Goal: Navigation & Orientation: Find specific page/section

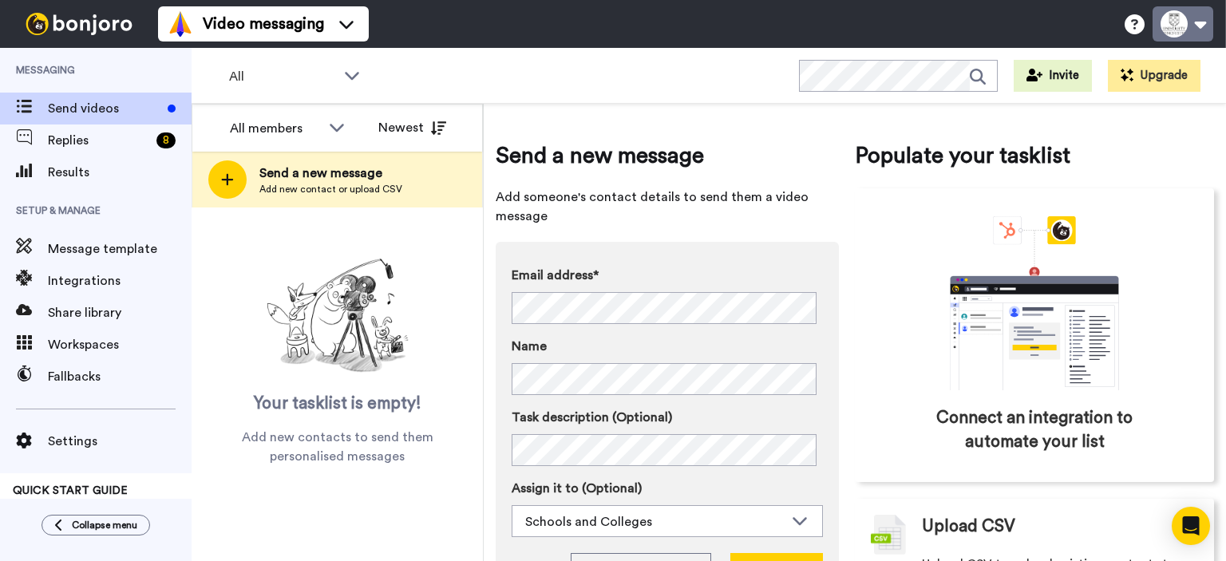
click at [1183, 27] on button at bounding box center [1182, 23] width 61 height 35
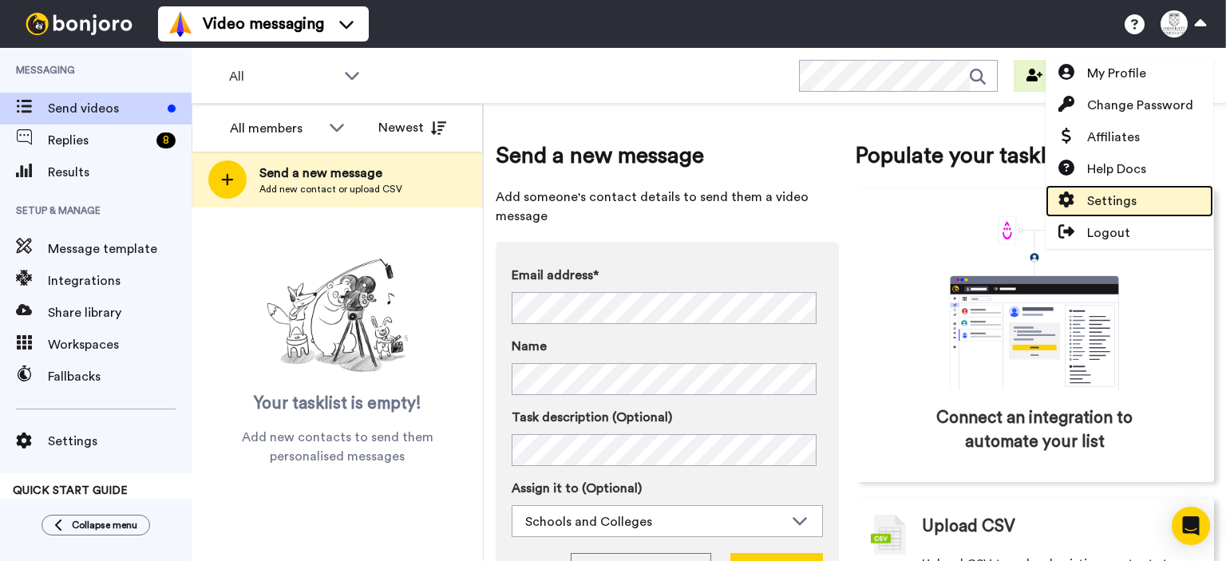
click at [1108, 194] on span "Settings" at bounding box center [1111, 201] width 49 height 19
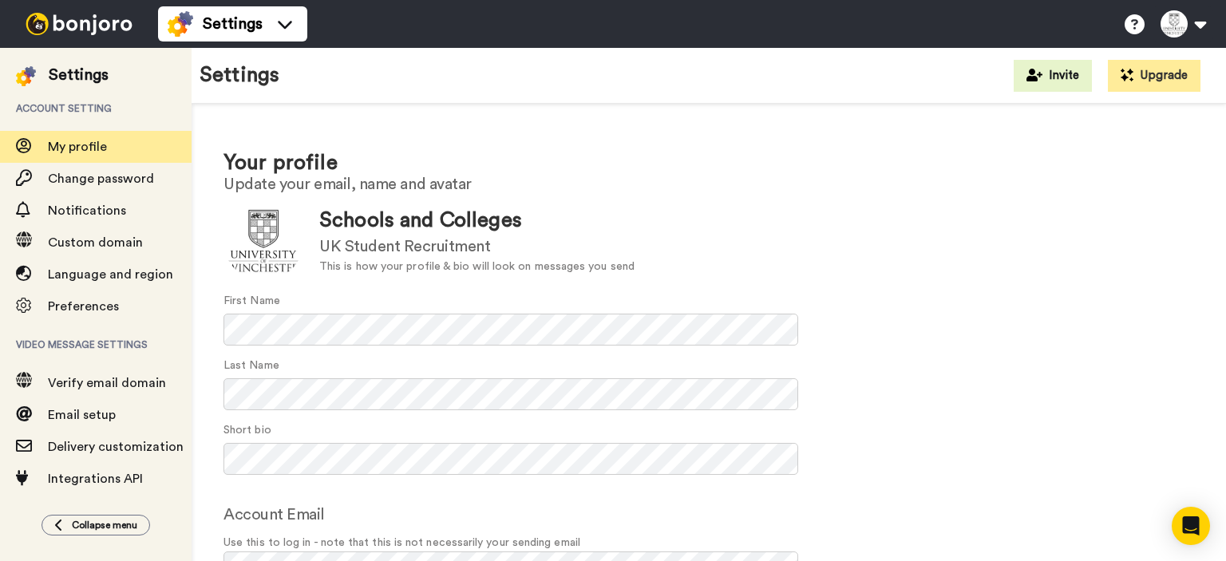
scroll to position [96, 0]
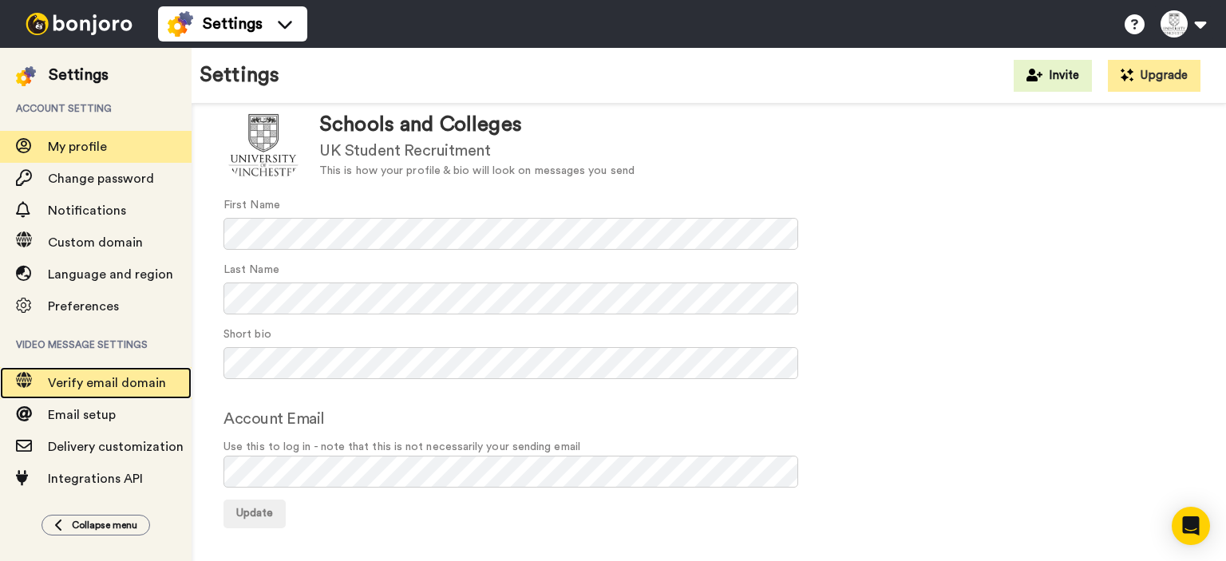
click at [113, 367] on div "Verify email domain" at bounding box center [96, 383] width 192 height 32
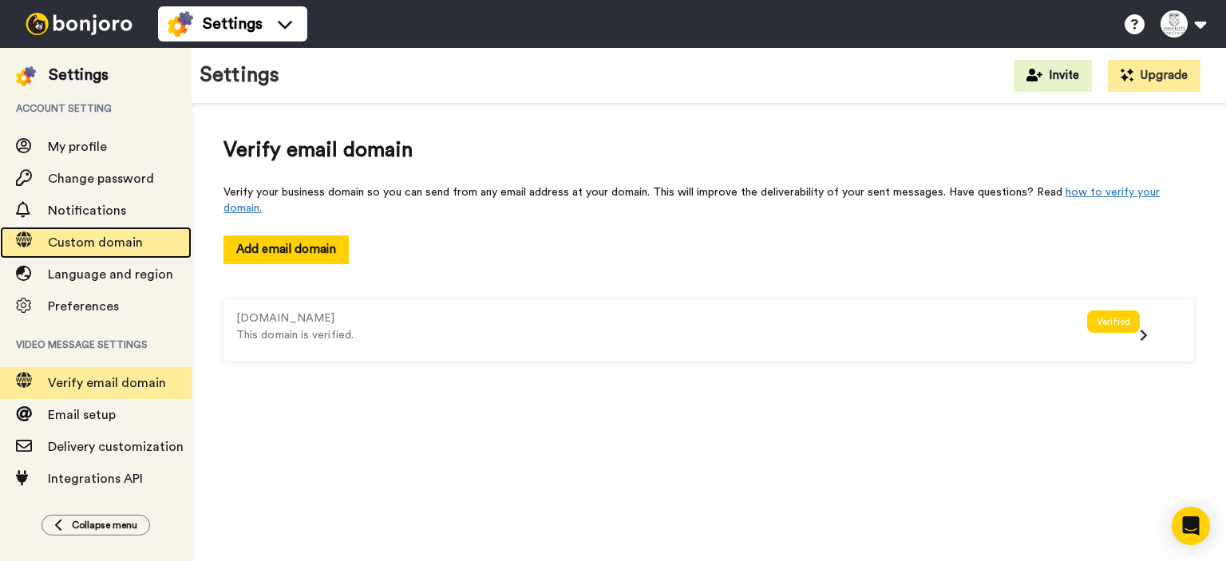
click at [143, 239] on span "Custom domain" at bounding box center [120, 242] width 144 height 19
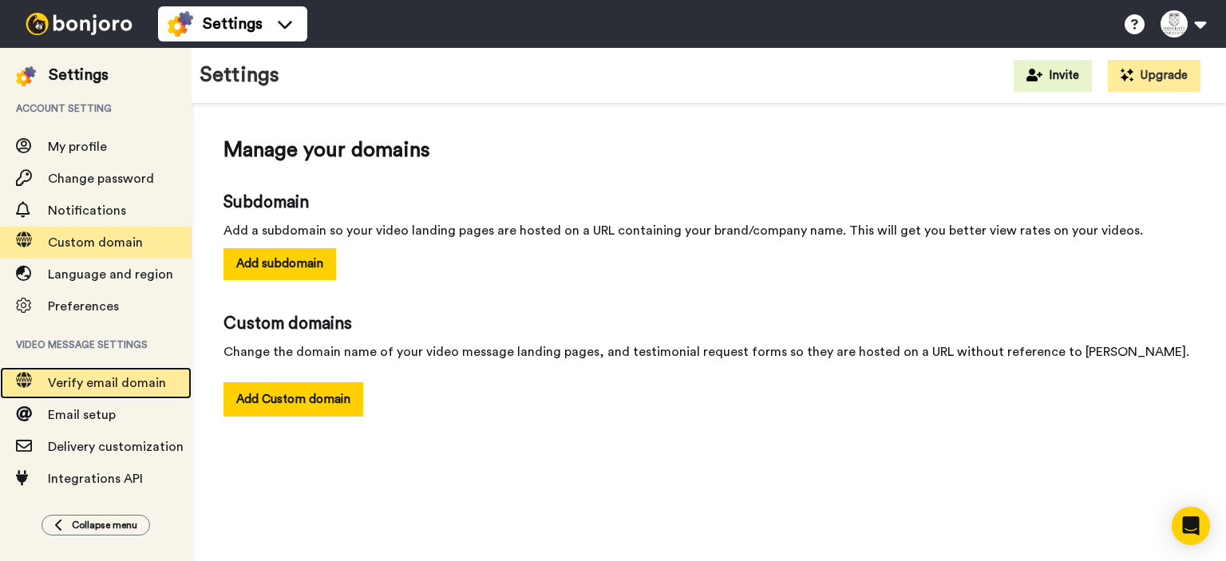
click at [87, 381] on span "Verify email domain" at bounding box center [107, 383] width 118 height 13
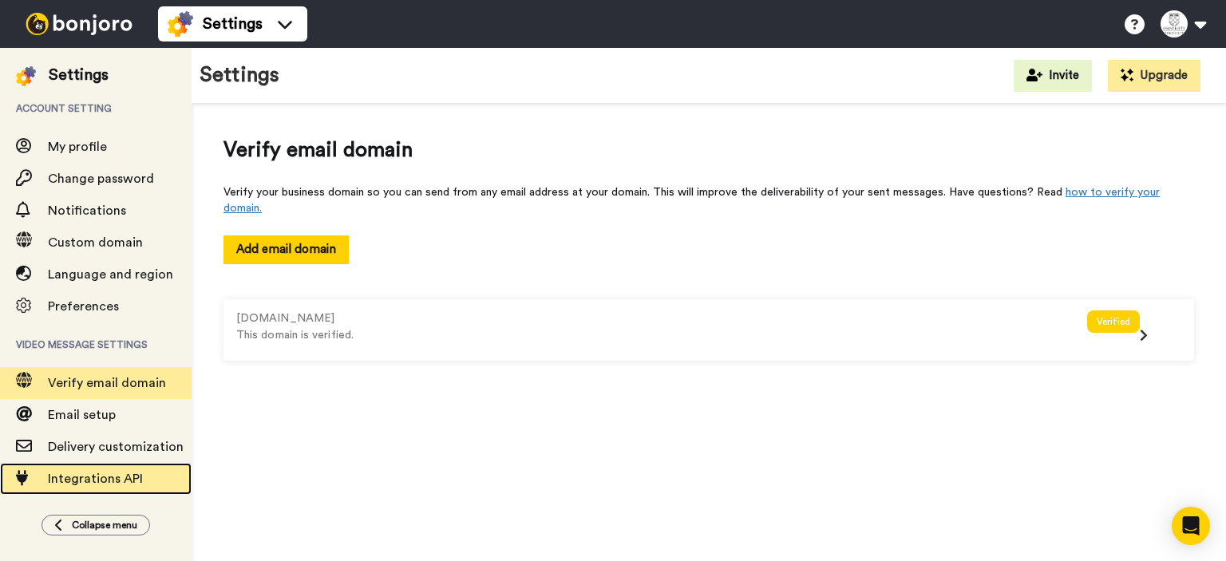
click at [95, 475] on span "Integrations API" at bounding box center [95, 478] width 95 height 13
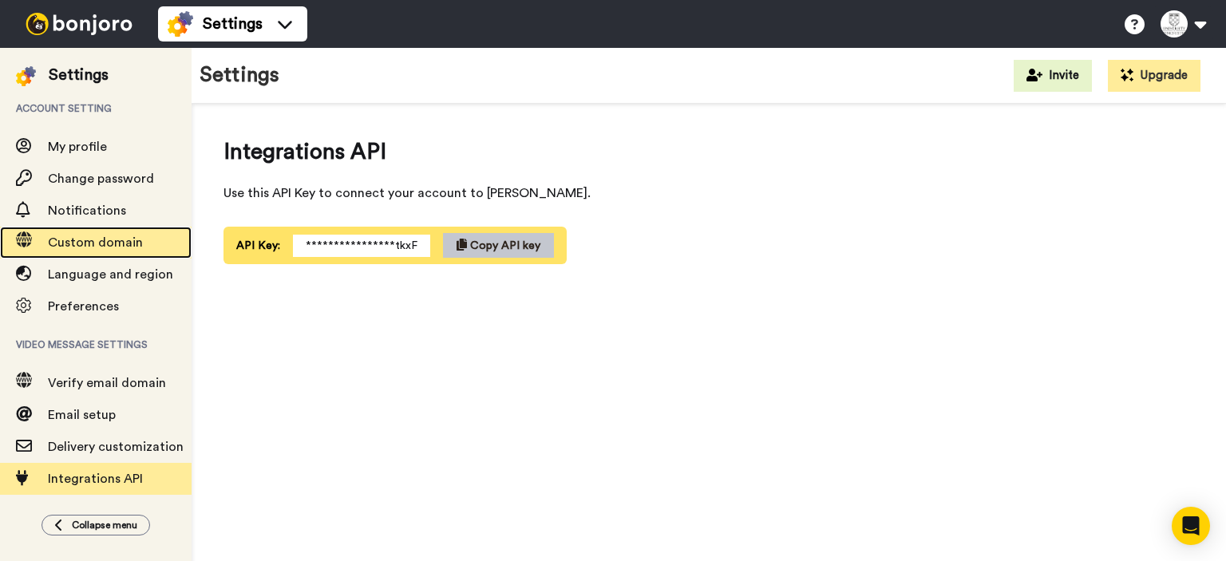
click at [112, 243] on span "Custom domain" at bounding box center [95, 242] width 95 height 13
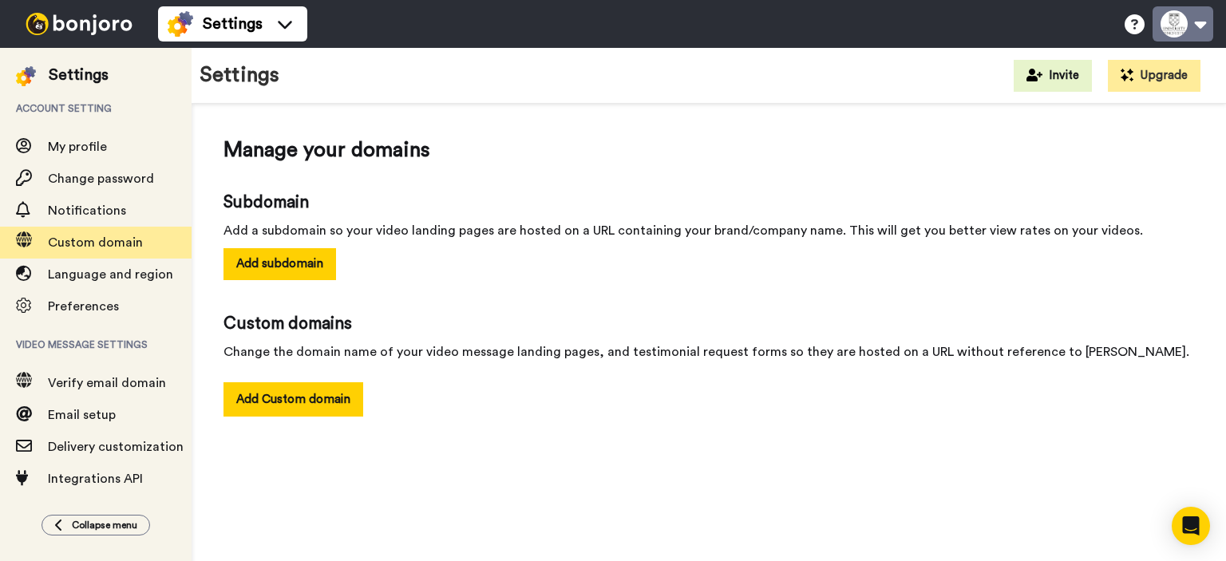
click at [1202, 25] on button at bounding box center [1182, 23] width 61 height 35
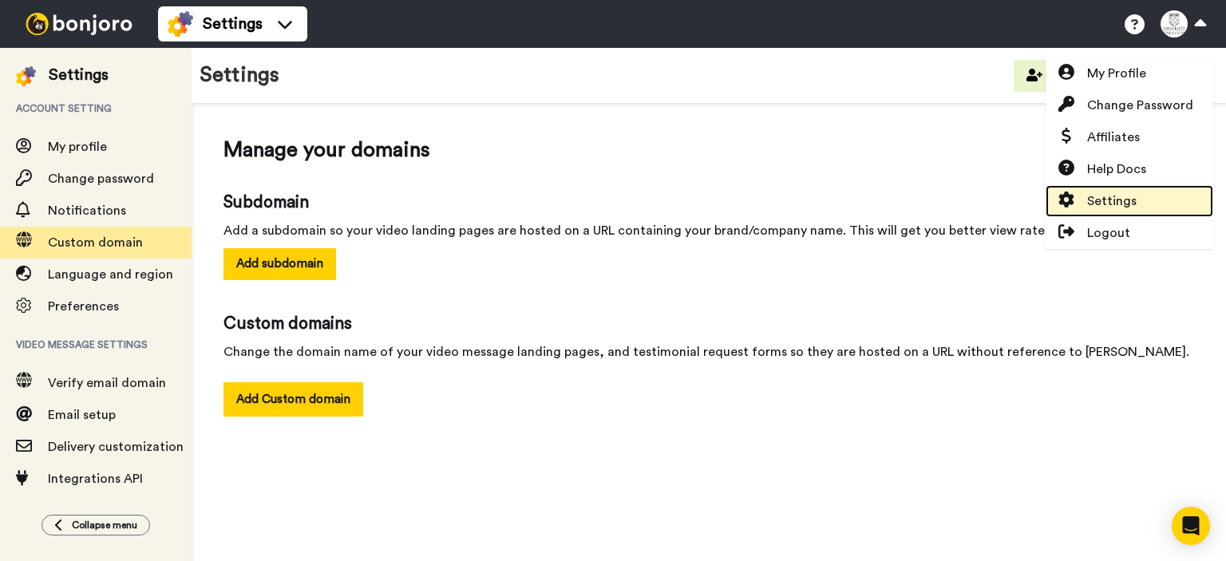
click at [1132, 192] on span "Settings" at bounding box center [1111, 201] width 49 height 19
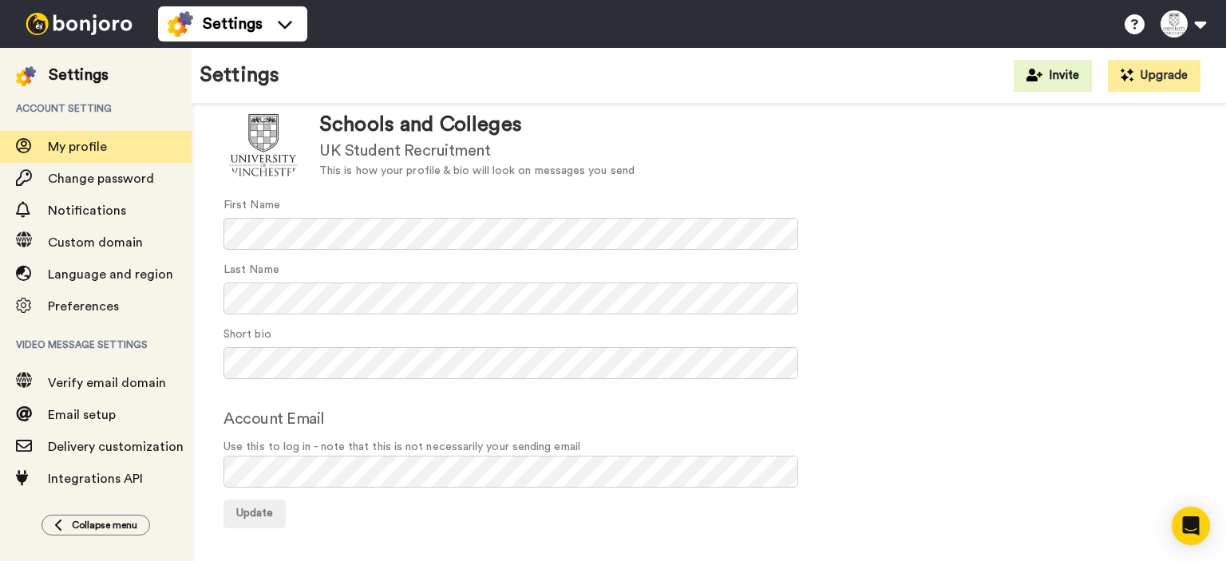
scroll to position [72, 0]
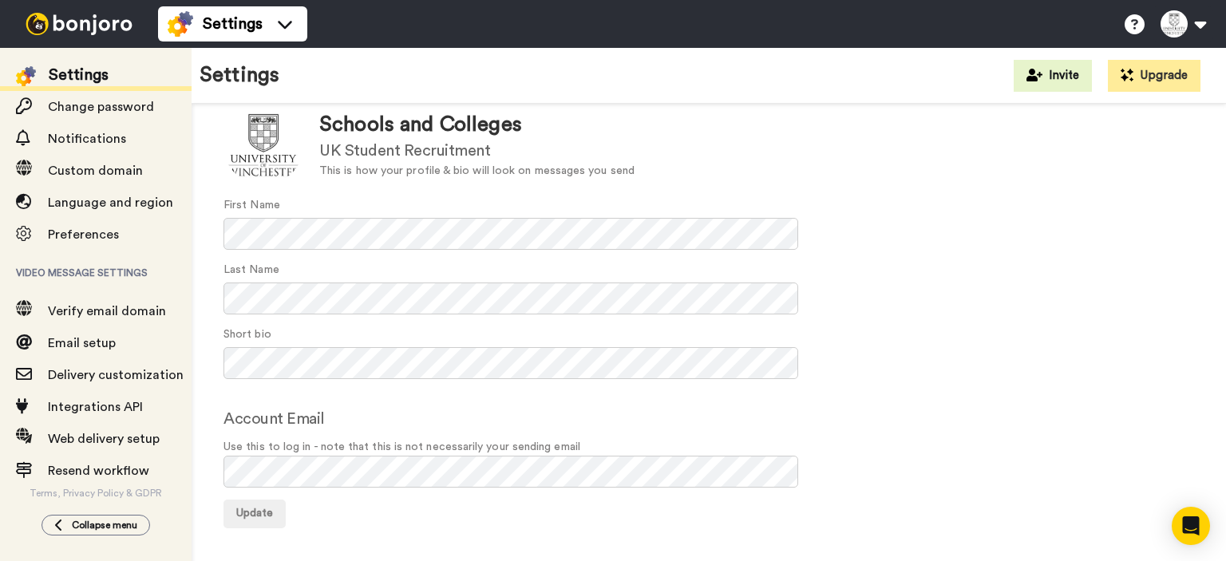
click at [101, 10] on div at bounding box center [79, 24] width 158 height 48
click at [61, 26] on img at bounding box center [79, 24] width 120 height 22
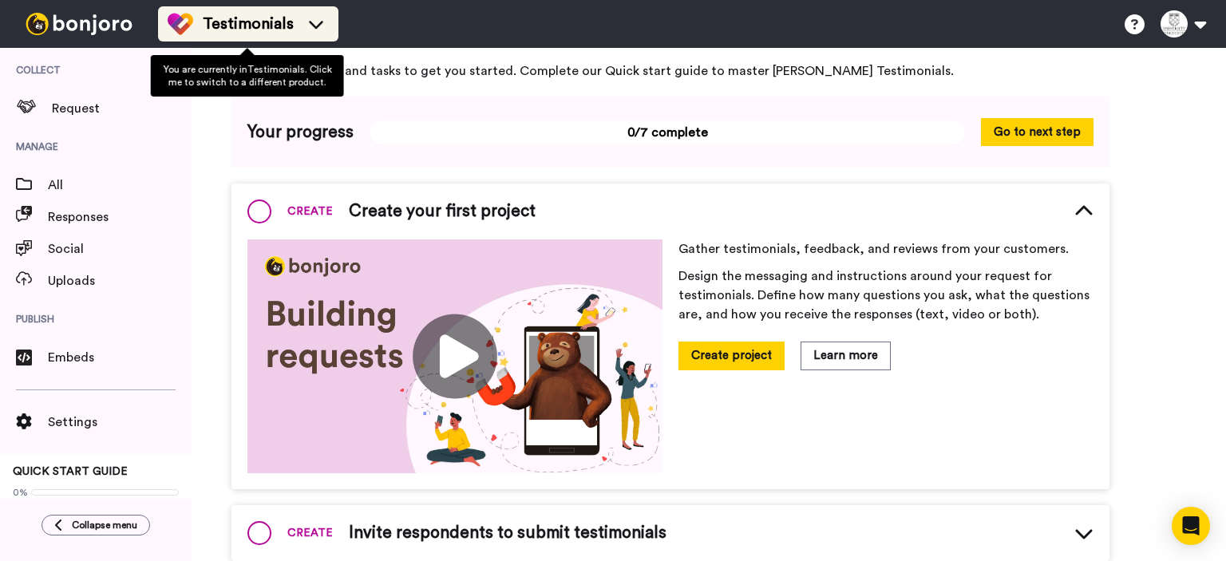
scroll to position [89, 0]
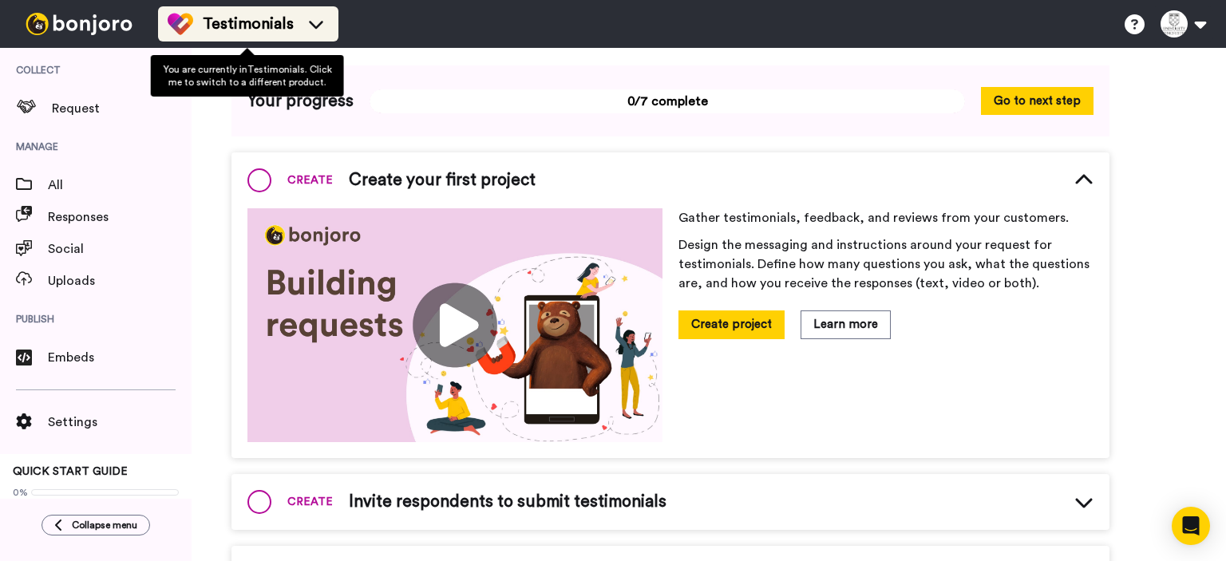
click at [292, 26] on div "Testimonials" at bounding box center [248, 24] width 161 height 26
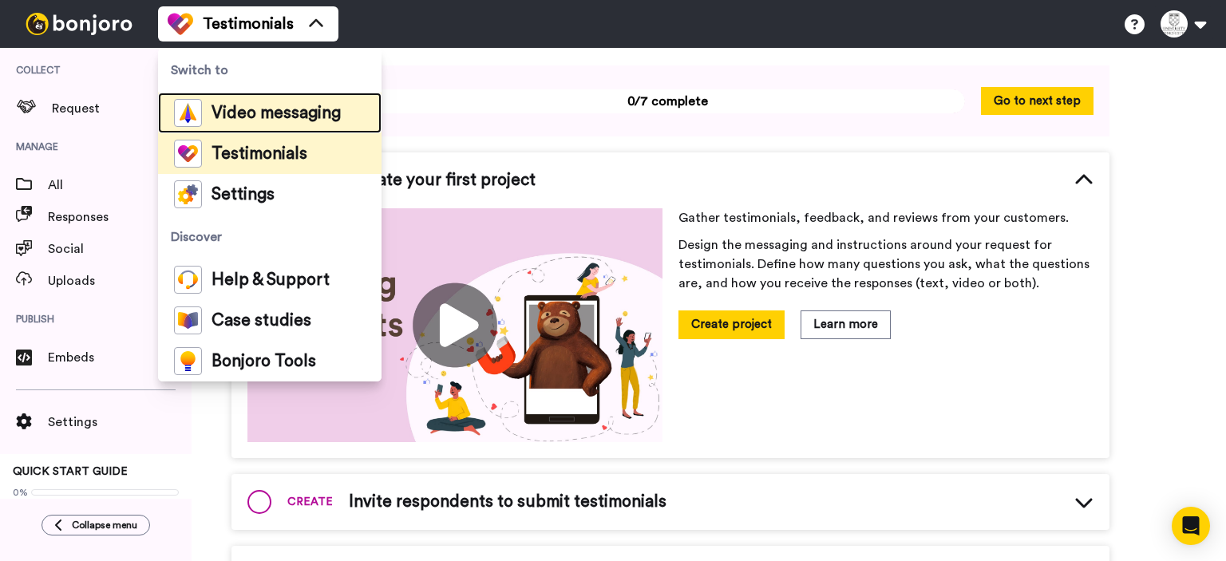
click at [242, 117] on span "Video messaging" at bounding box center [275, 113] width 129 height 16
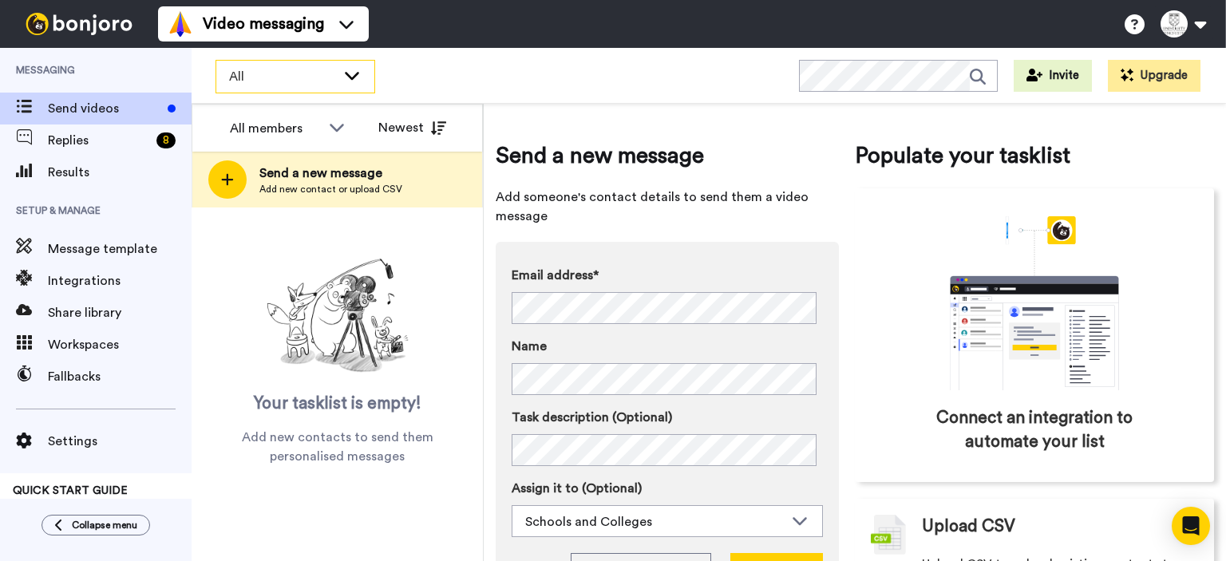
click at [309, 73] on span "All" at bounding box center [282, 76] width 107 height 19
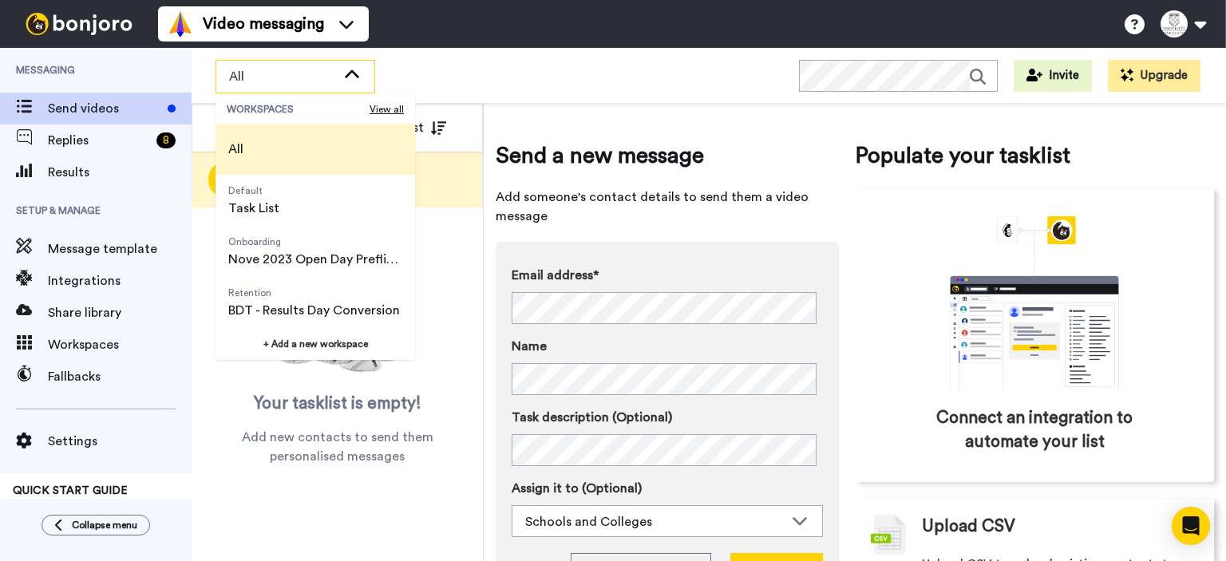
click at [334, 87] on div "All" at bounding box center [295, 77] width 158 height 32
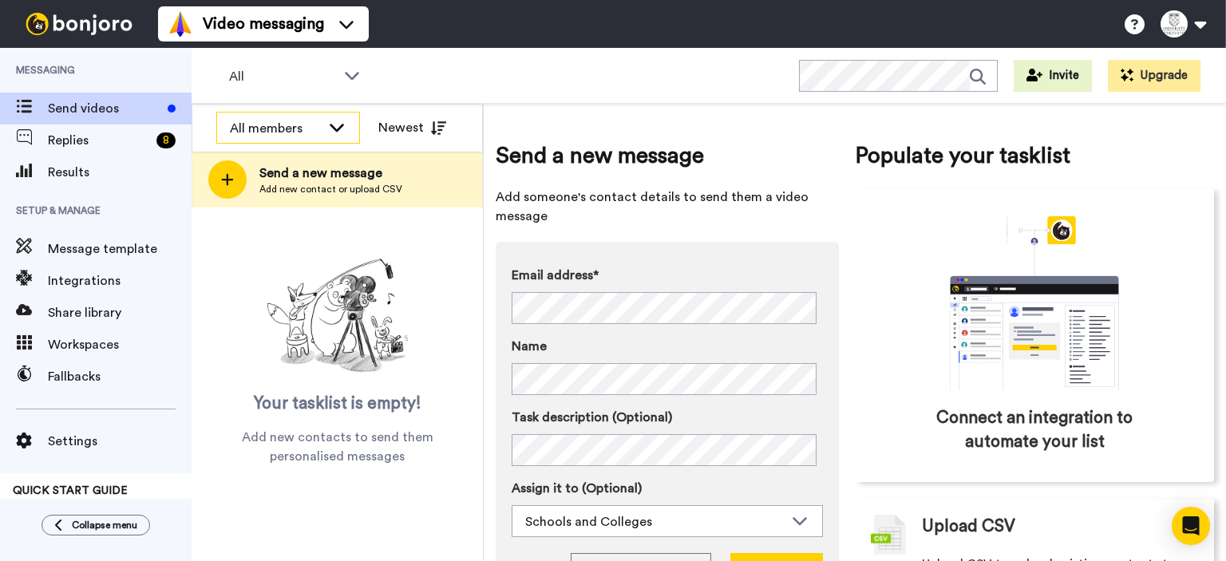
click at [335, 114] on div "All members" at bounding box center [288, 129] width 142 height 32
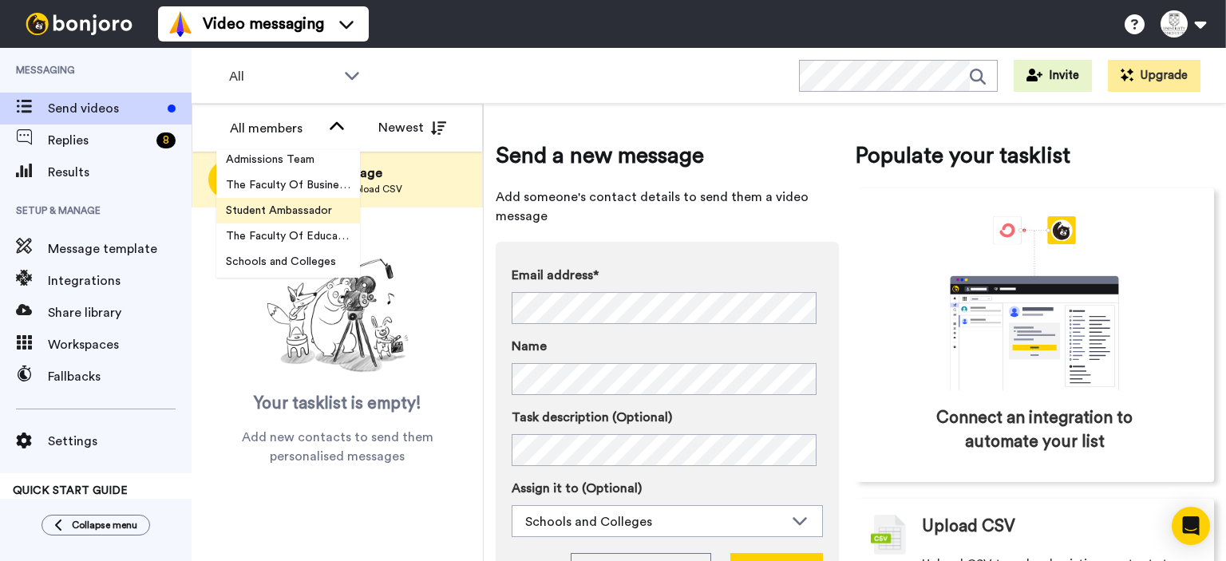
scroll to position [80, 0]
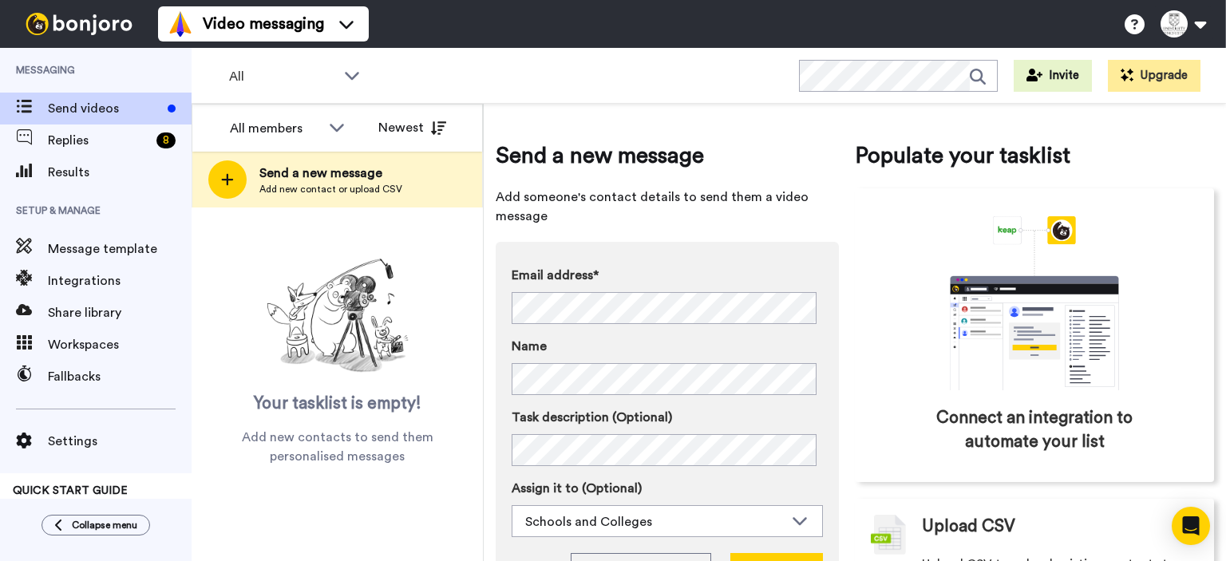
click at [373, 356] on img at bounding box center [338, 316] width 160 height 128
